Goal: Information Seeking & Learning: Learn about a topic

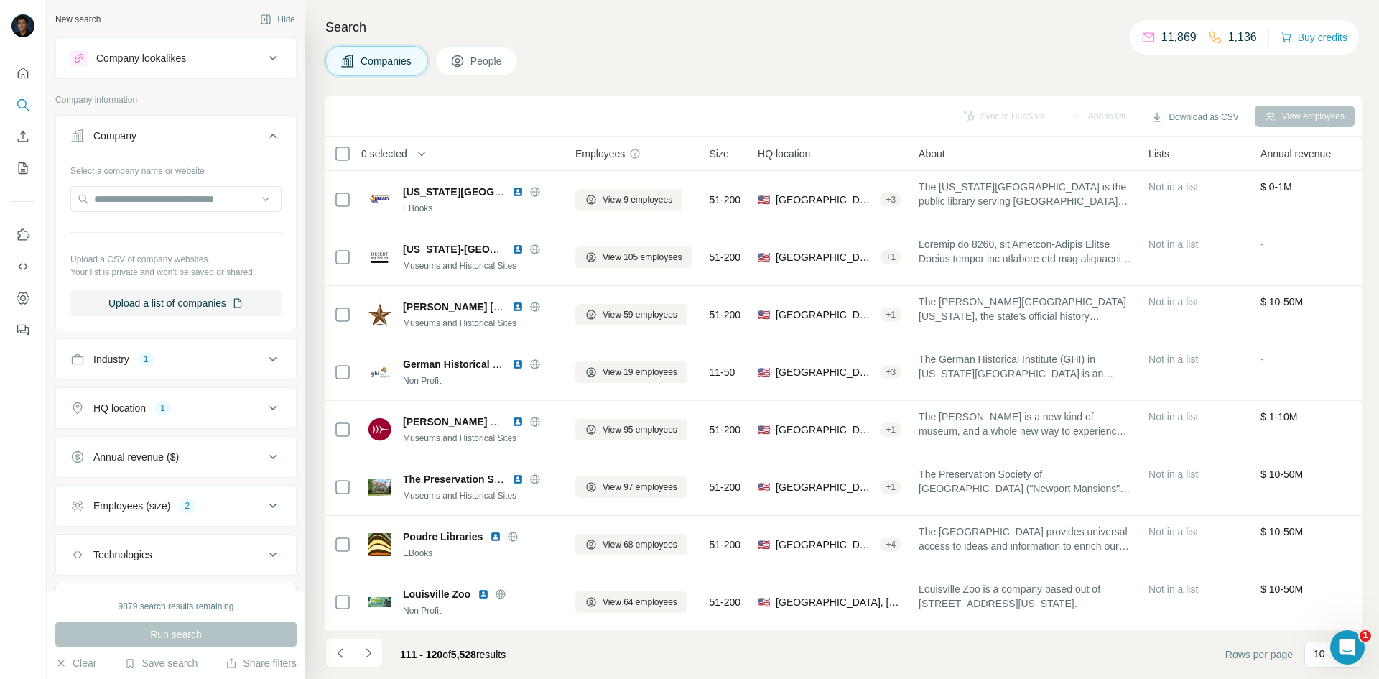
scroll to position [123, 0]
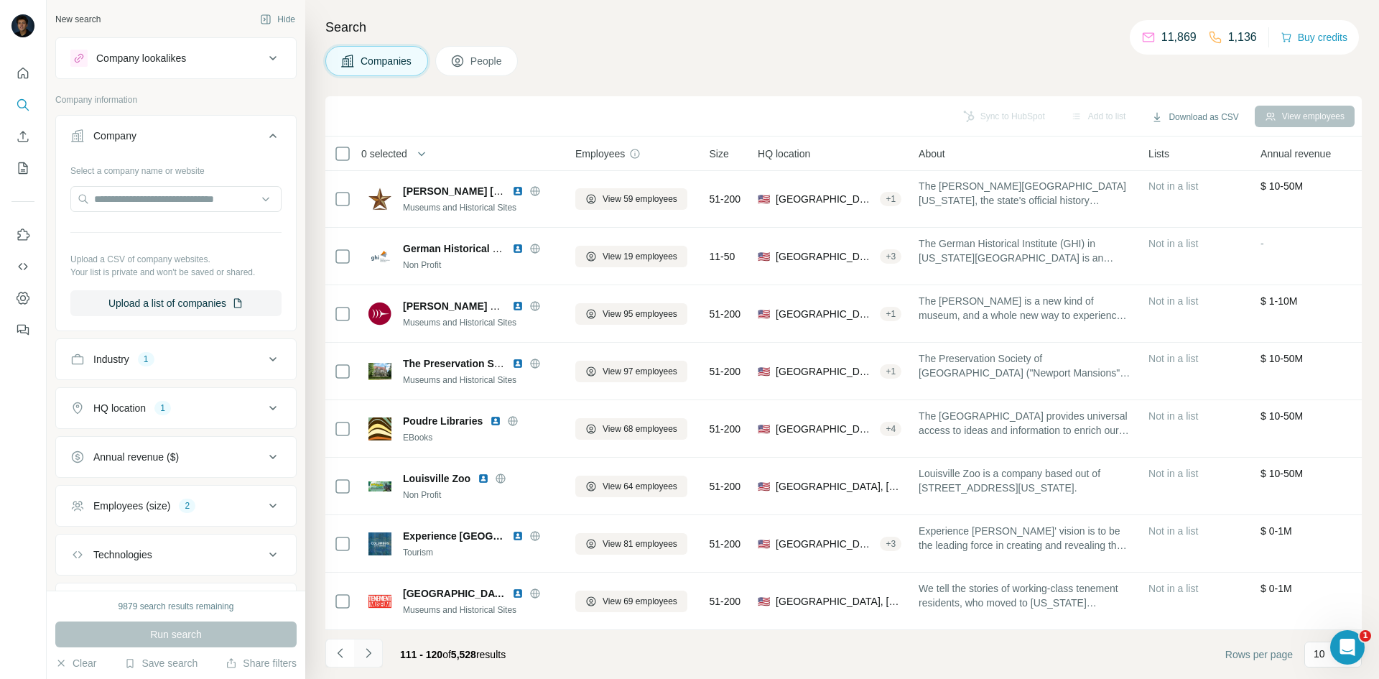
click at [373, 650] on icon "Navigate to next page" at bounding box center [368, 653] width 14 height 14
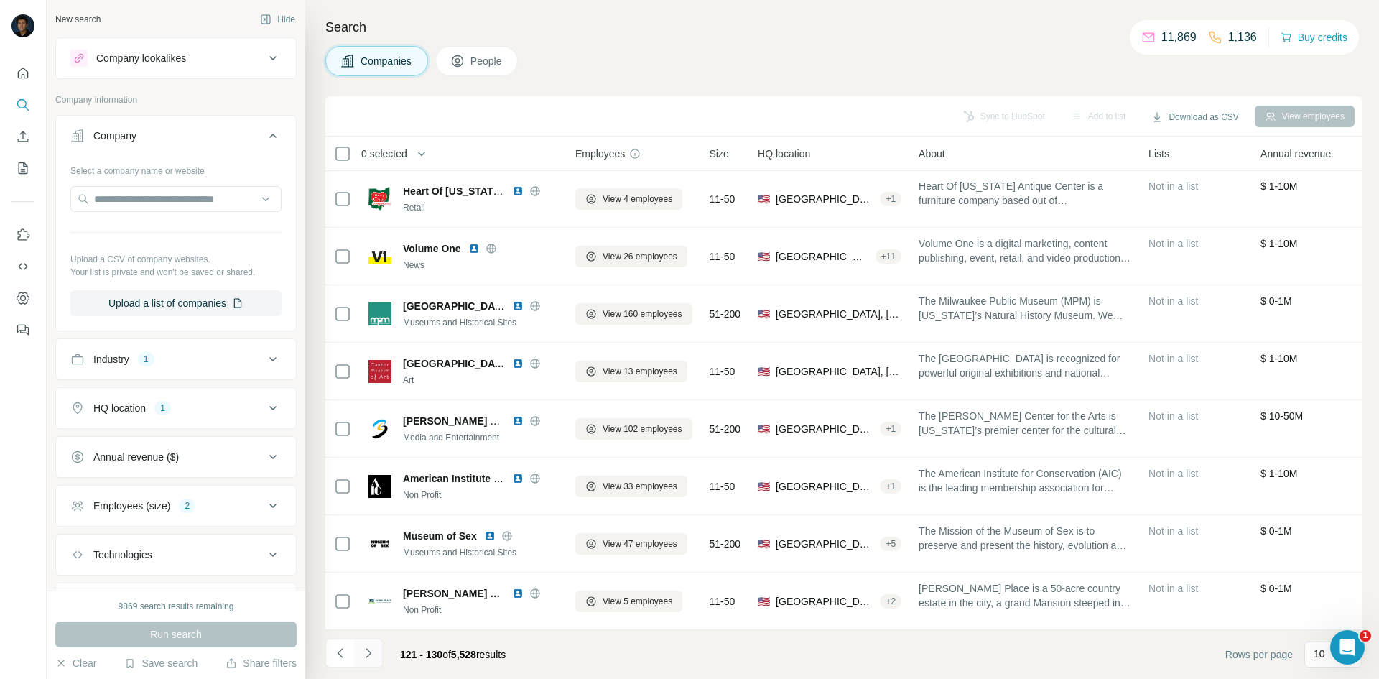
click at [363, 646] on icon "Navigate to next page" at bounding box center [368, 653] width 14 height 14
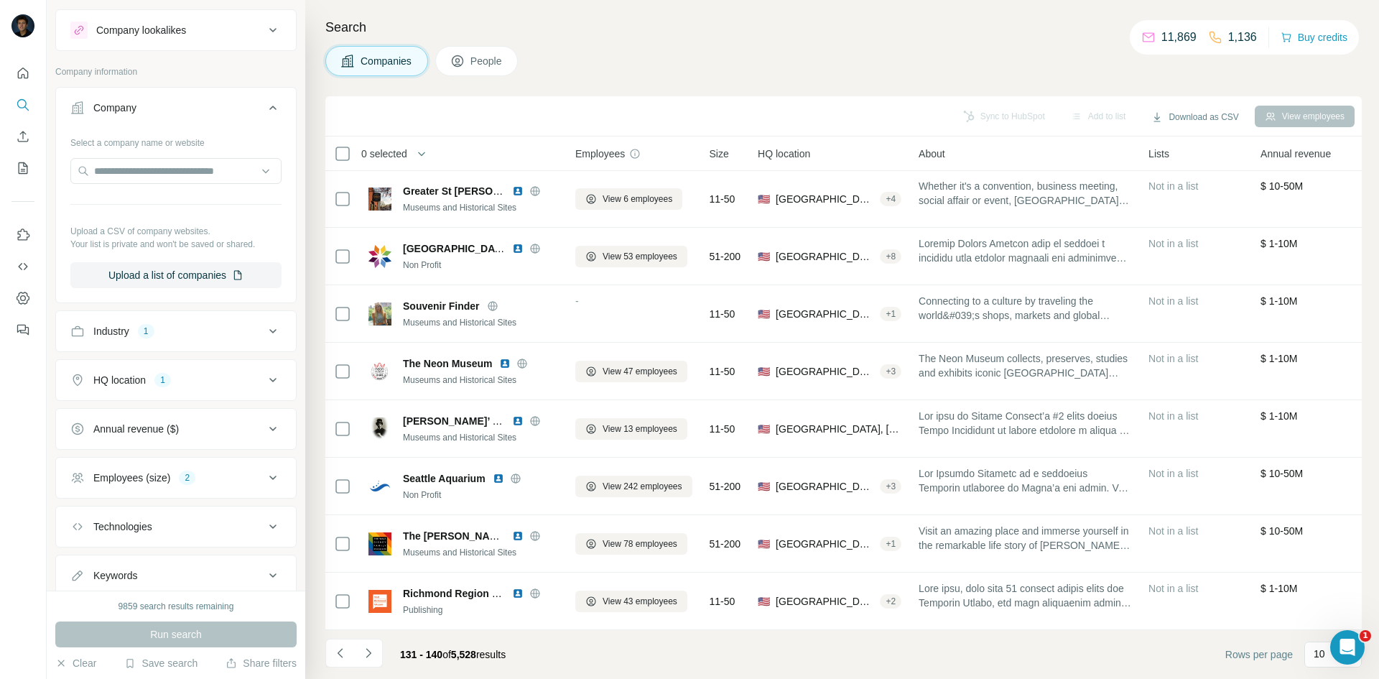
scroll to position [0, 0]
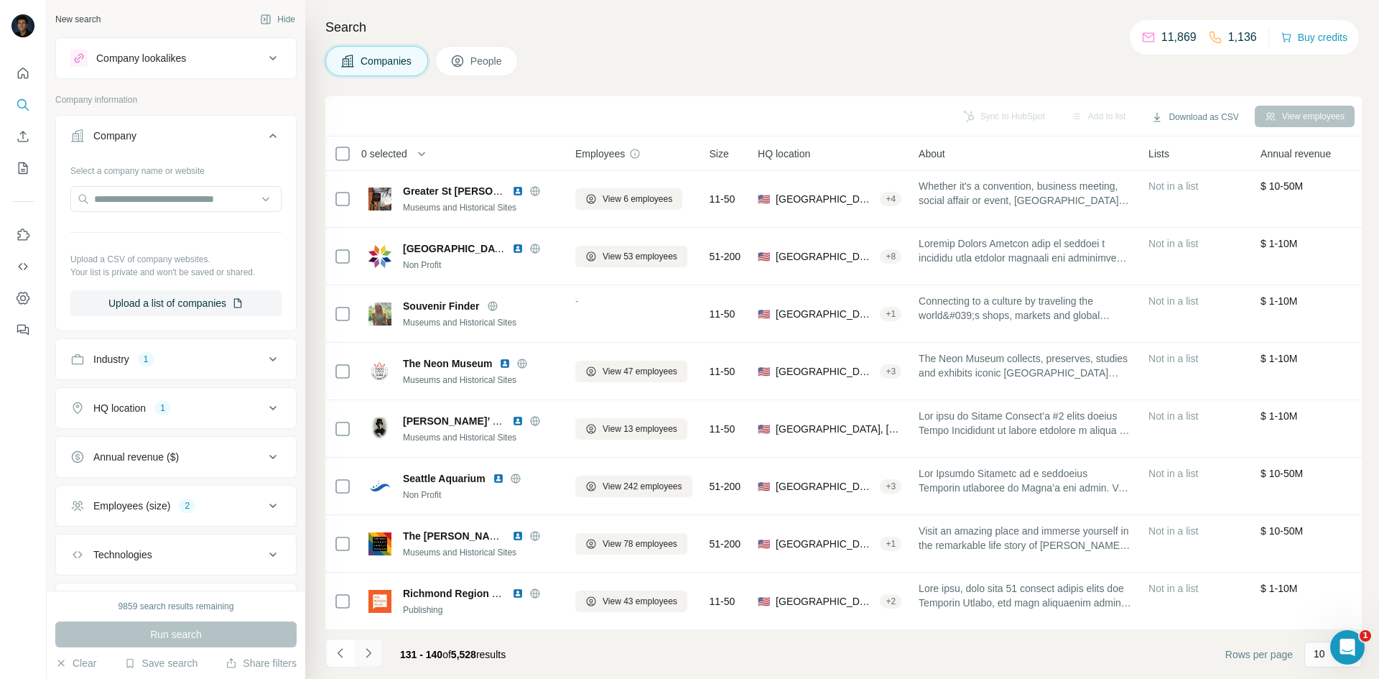
click at [371, 651] on icon "Navigate to next page" at bounding box center [368, 653] width 14 height 14
